Goal: Task Accomplishment & Management: Complete application form

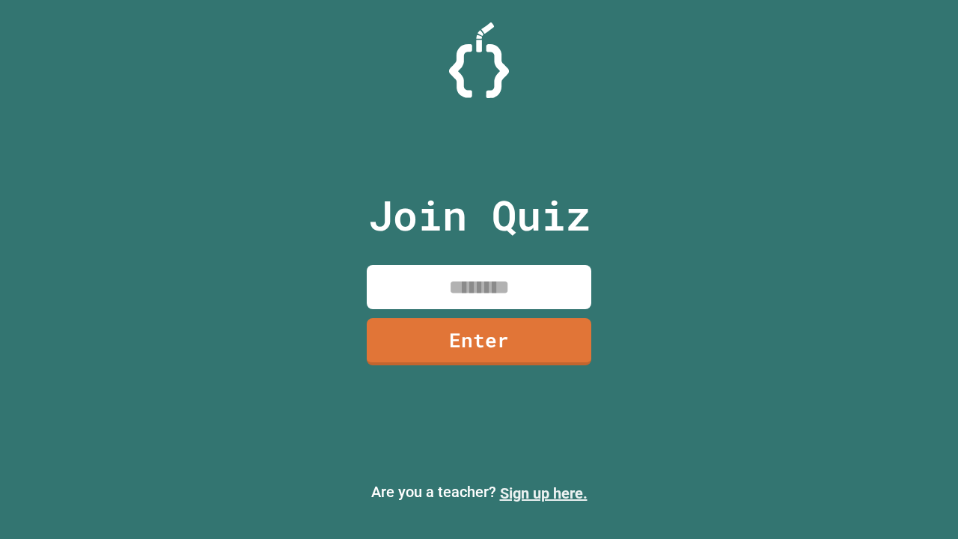
click at [543, 493] on link "Sign up here." at bounding box center [544, 493] width 88 height 18
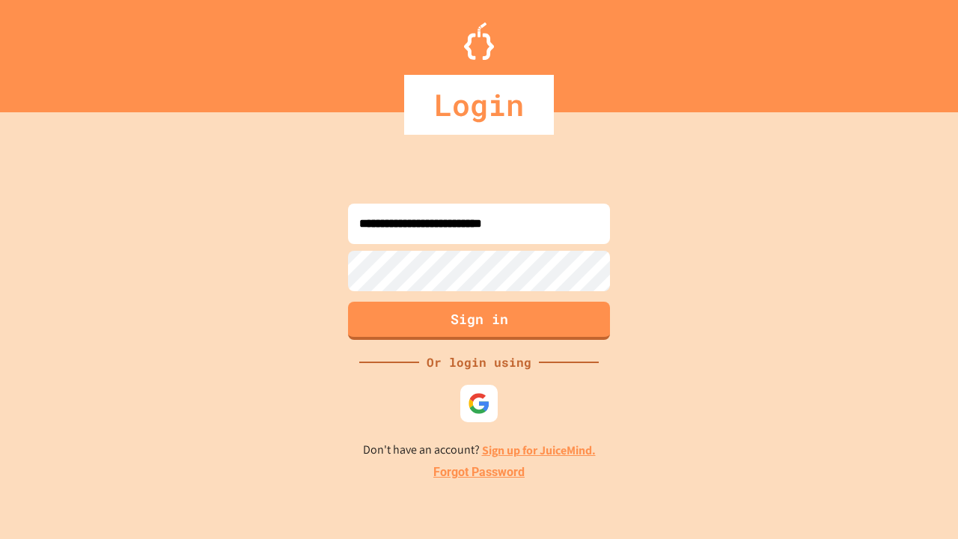
type input "**********"
